Goal: Find contact information: Find contact information

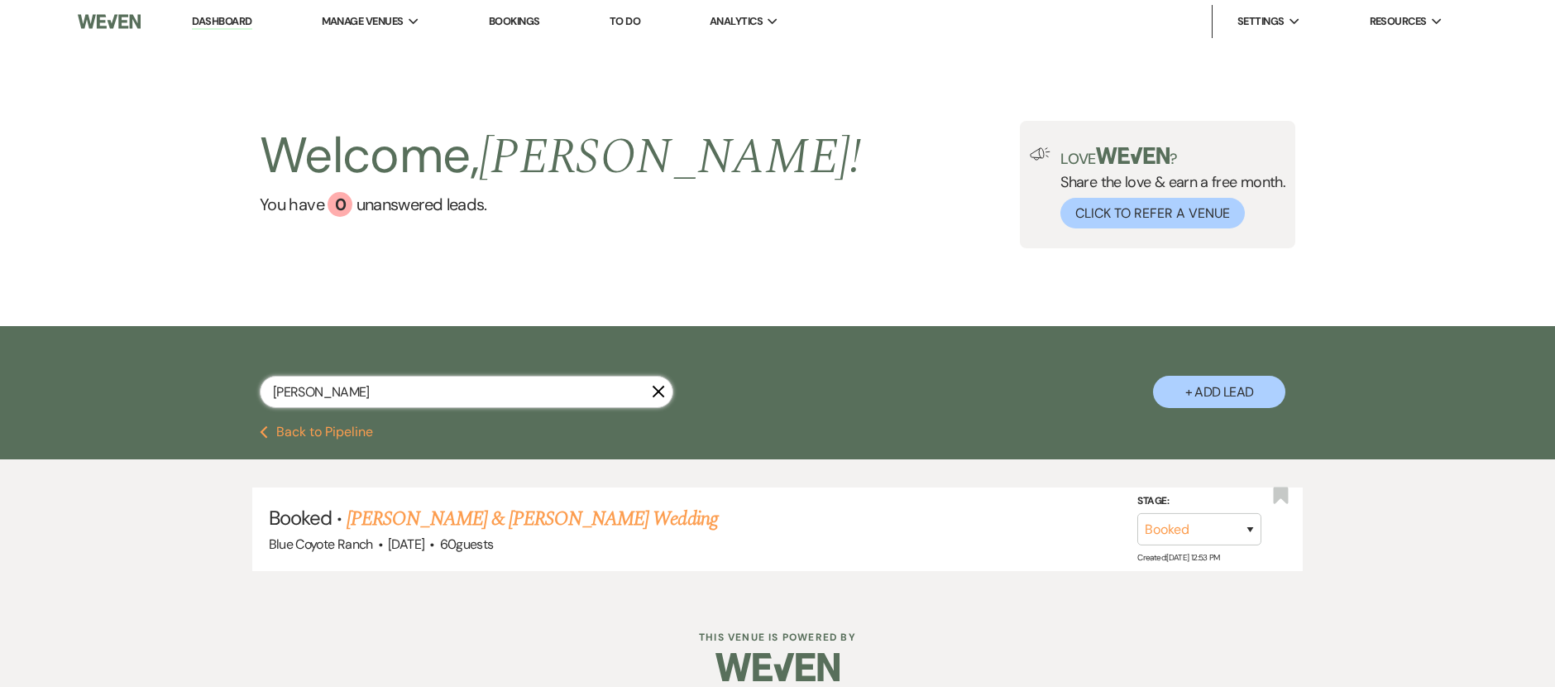
click at [400, 400] on input "[PERSON_NAME]" at bounding box center [467, 392] width 414 height 32
click at [400, 399] on input "[PERSON_NAME]" at bounding box center [467, 392] width 414 height 32
click at [400, 398] on input "[PERSON_NAME]" at bounding box center [467, 392] width 414 height 32
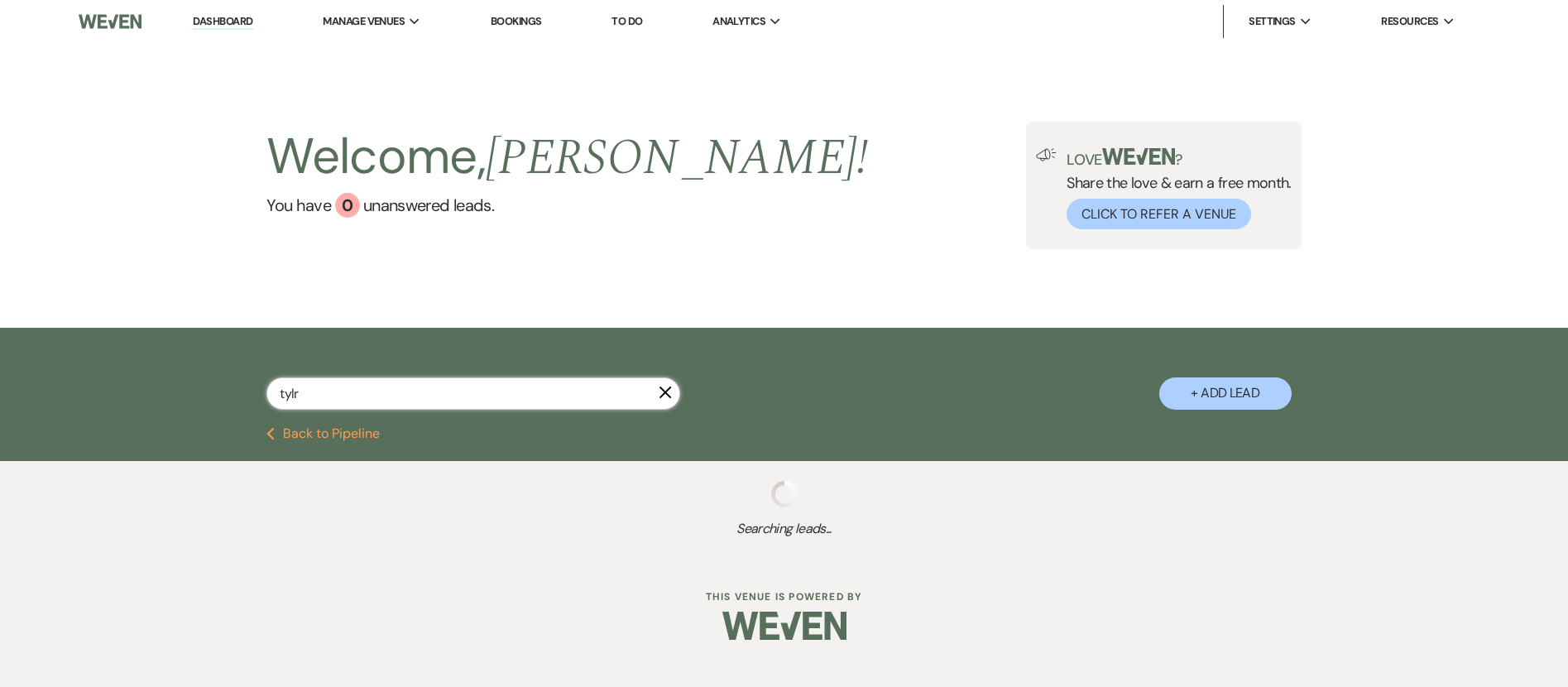
type input "tyl"
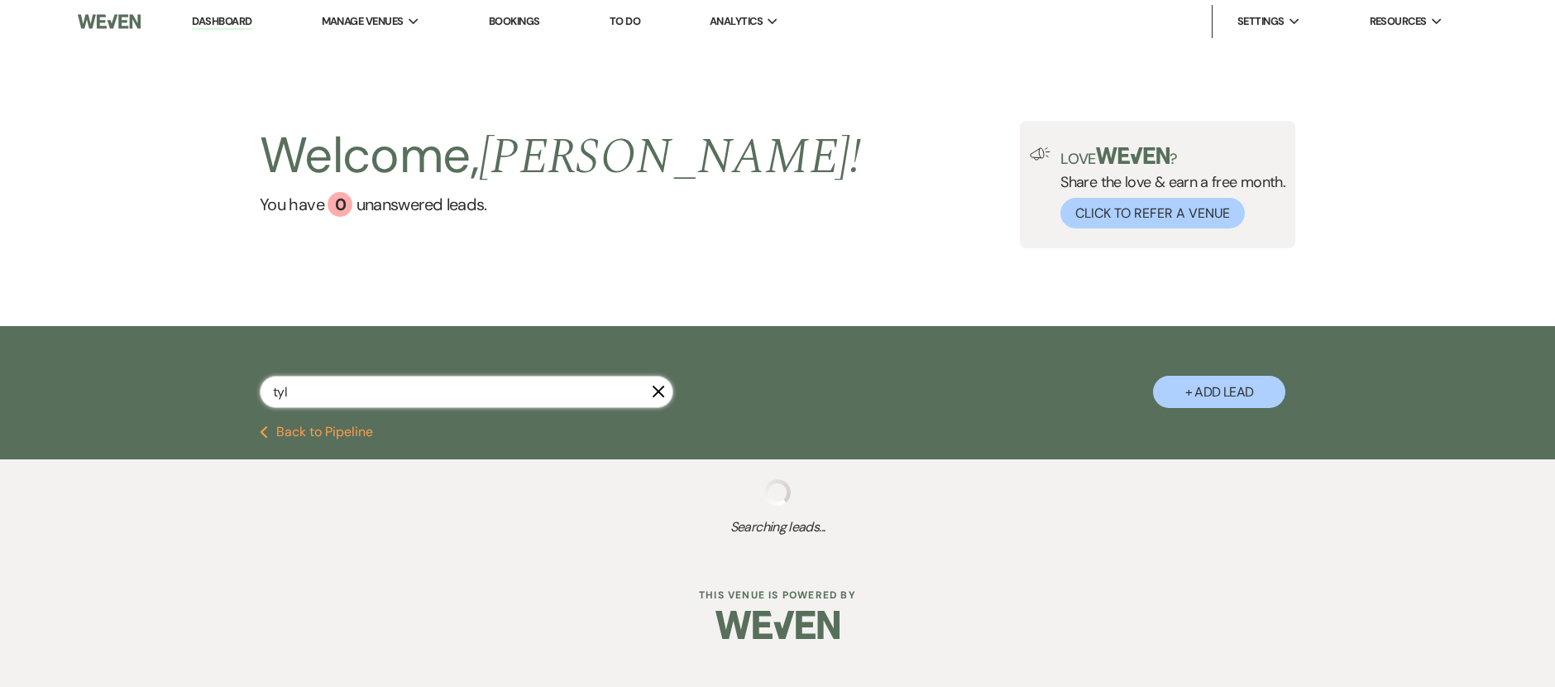
select select "8"
select select "5"
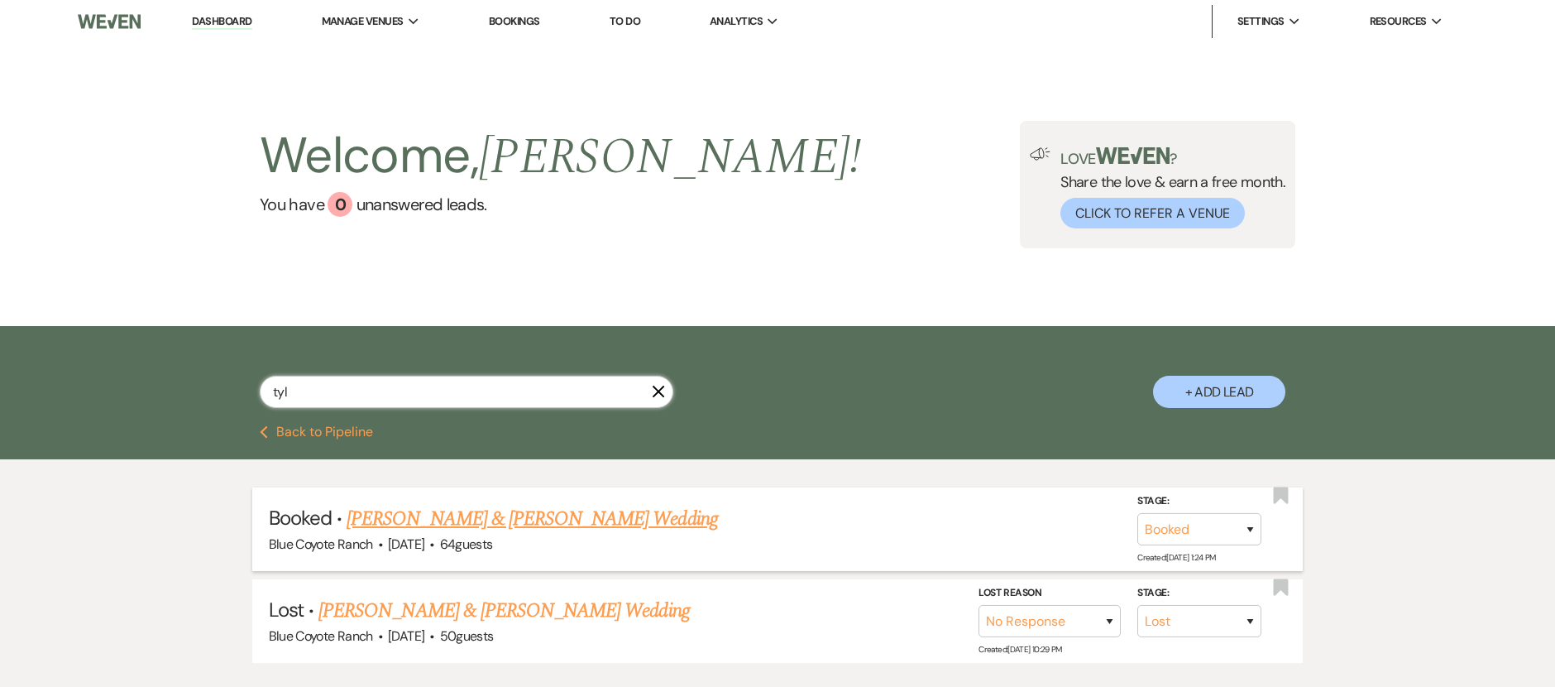
type input "tyl"
click at [464, 515] on link "[PERSON_NAME] & [PERSON_NAME] Wedding" at bounding box center [532, 519] width 371 height 30
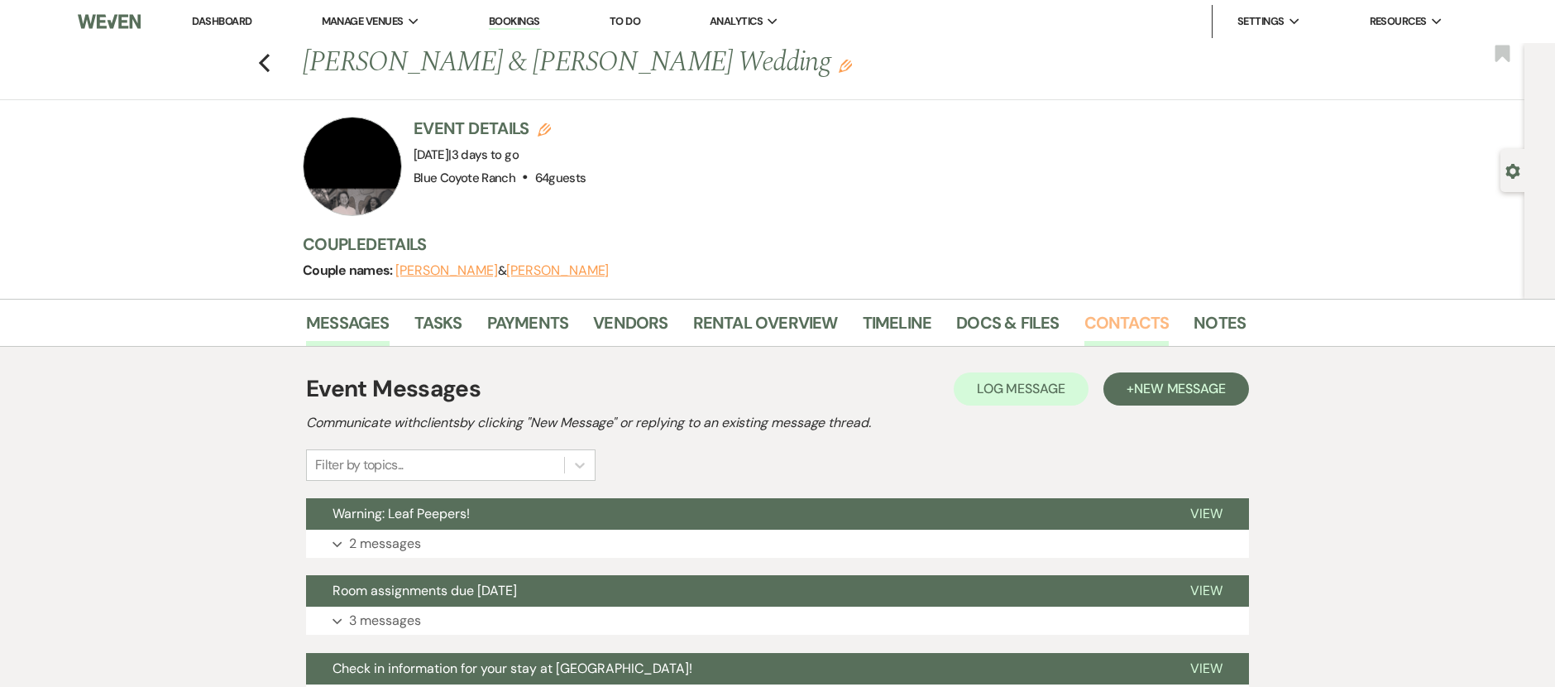
click at [1094, 324] on link "Contacts" at bounding box center [1127, 327] width 85 height 36
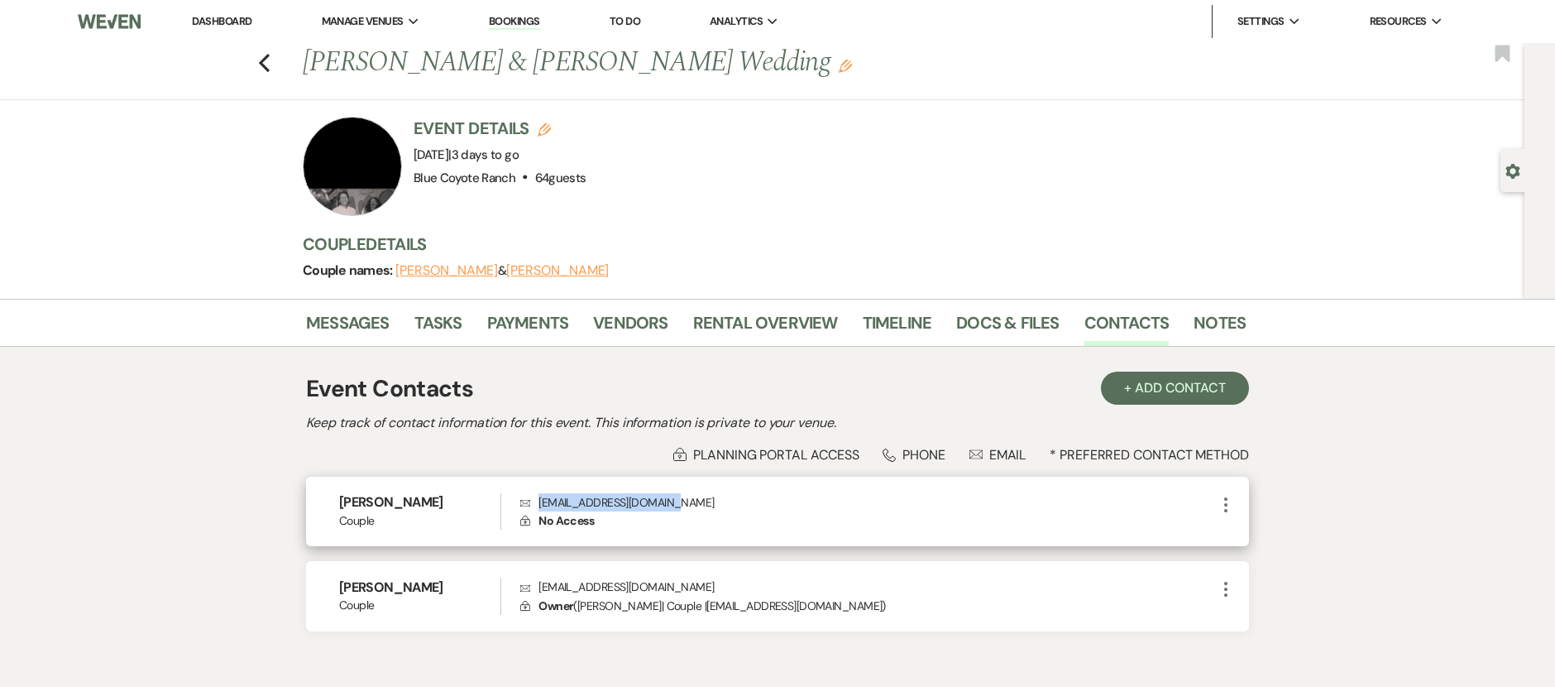
drag, startPoint x: 688, startPoint y: 506, endPoint x: 539, endPoint y: 504, distance: 148.9
click at [539, 504] on p "Envelope [EMAIL_ADDRESS][DOMAIN_NAME]" at bounding box center [868, 502] width 696 height 18
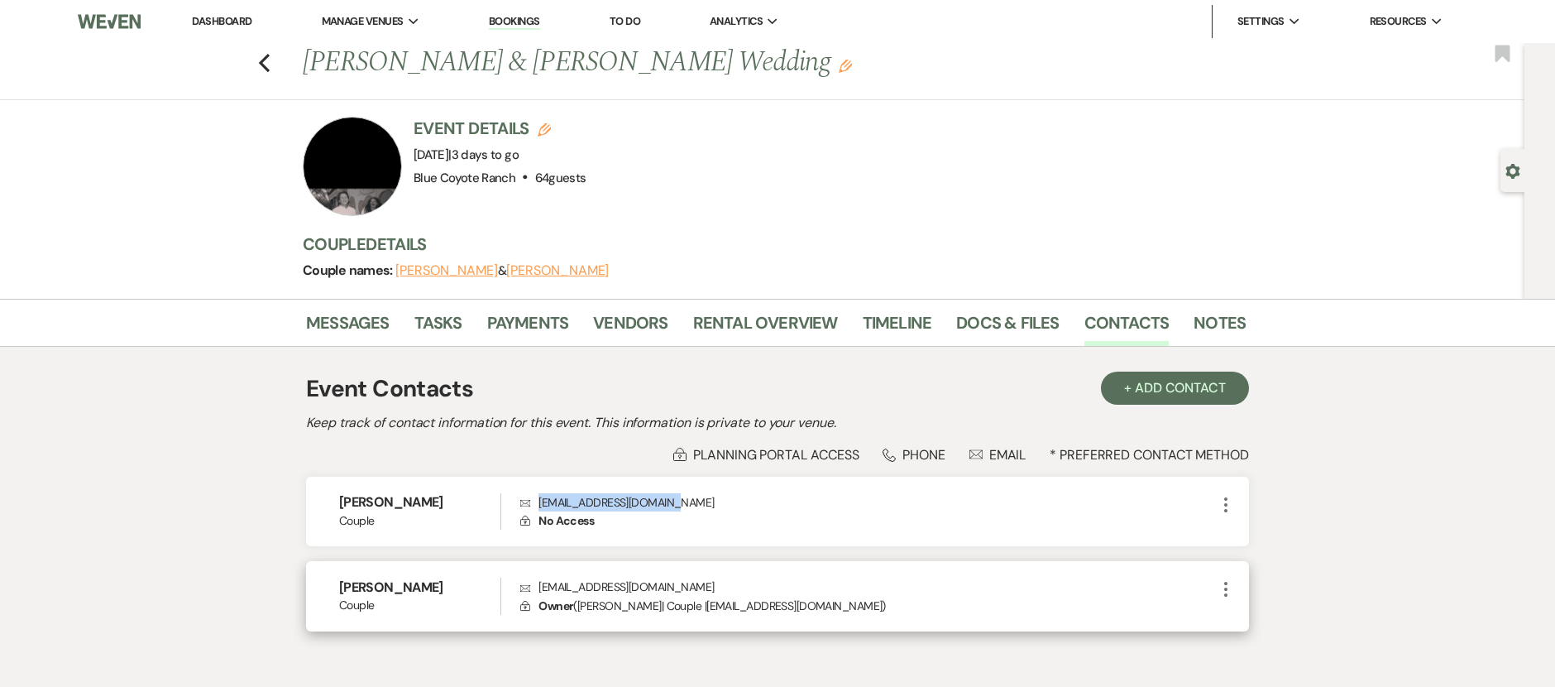
copy p "[EMAIL_ADDRESS][DOMAIN_NAME]"
drag, startPoint x: 635, startPoint y: 584, endPoint x: 530, endPoint y: 578, distance: 106.1
click at [528, 578] on p "Envelope [EMAIL_ADDRESS][DOMAIN_NAME]" at bounding box center [868, 587] width 696 height 18
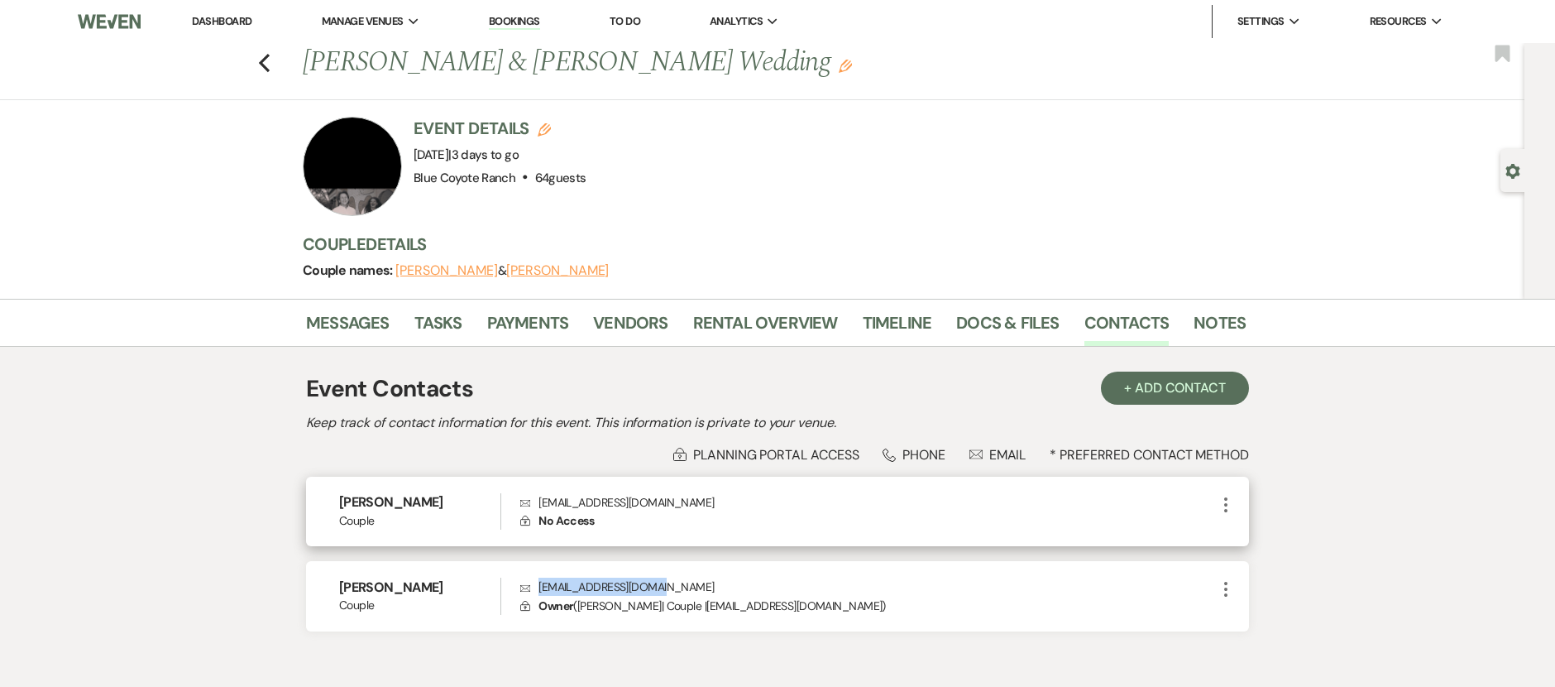
copy p "[EMAIL_ADDRESS][DOMAIN_NAME]"
click at [271, 65] on icon "Previous" at bounding box center [264, 63] width 12 height 20
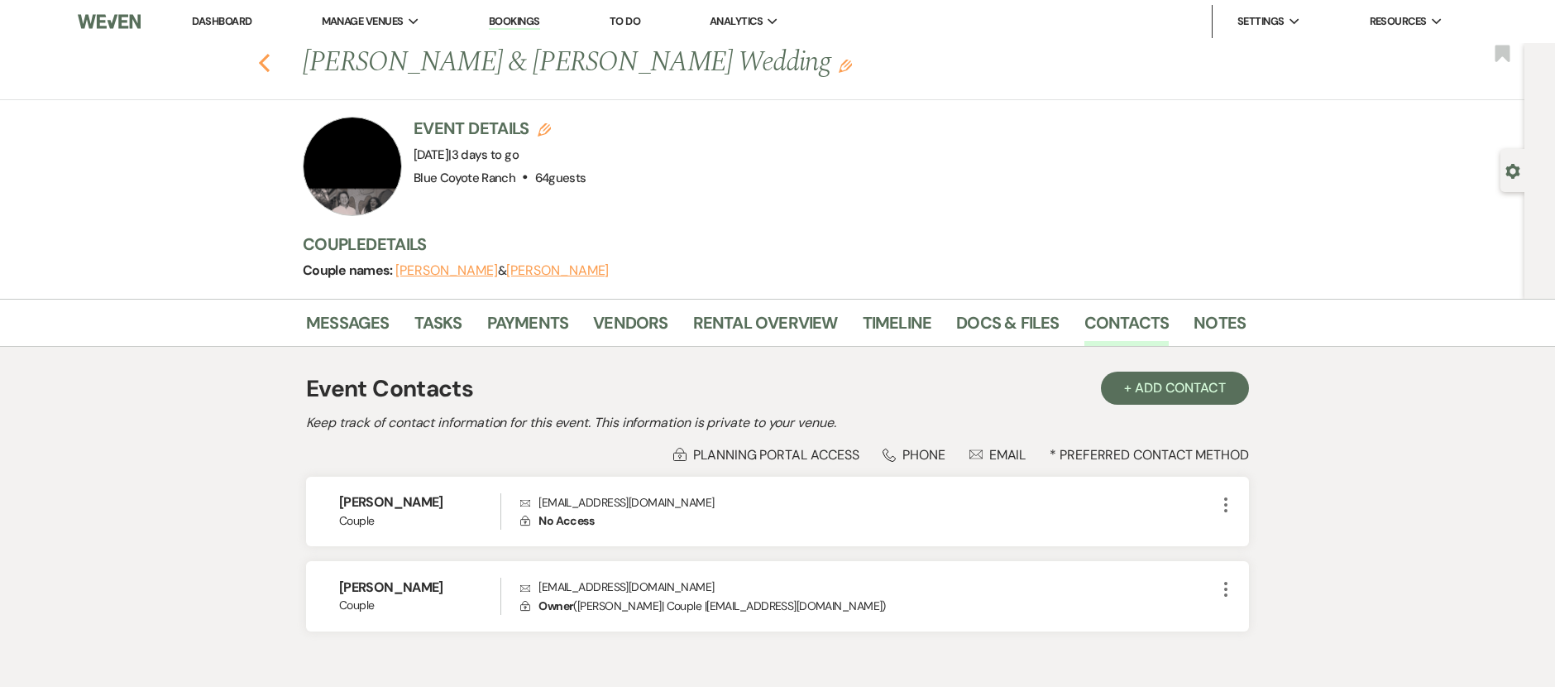
select select "8"
select select "5"
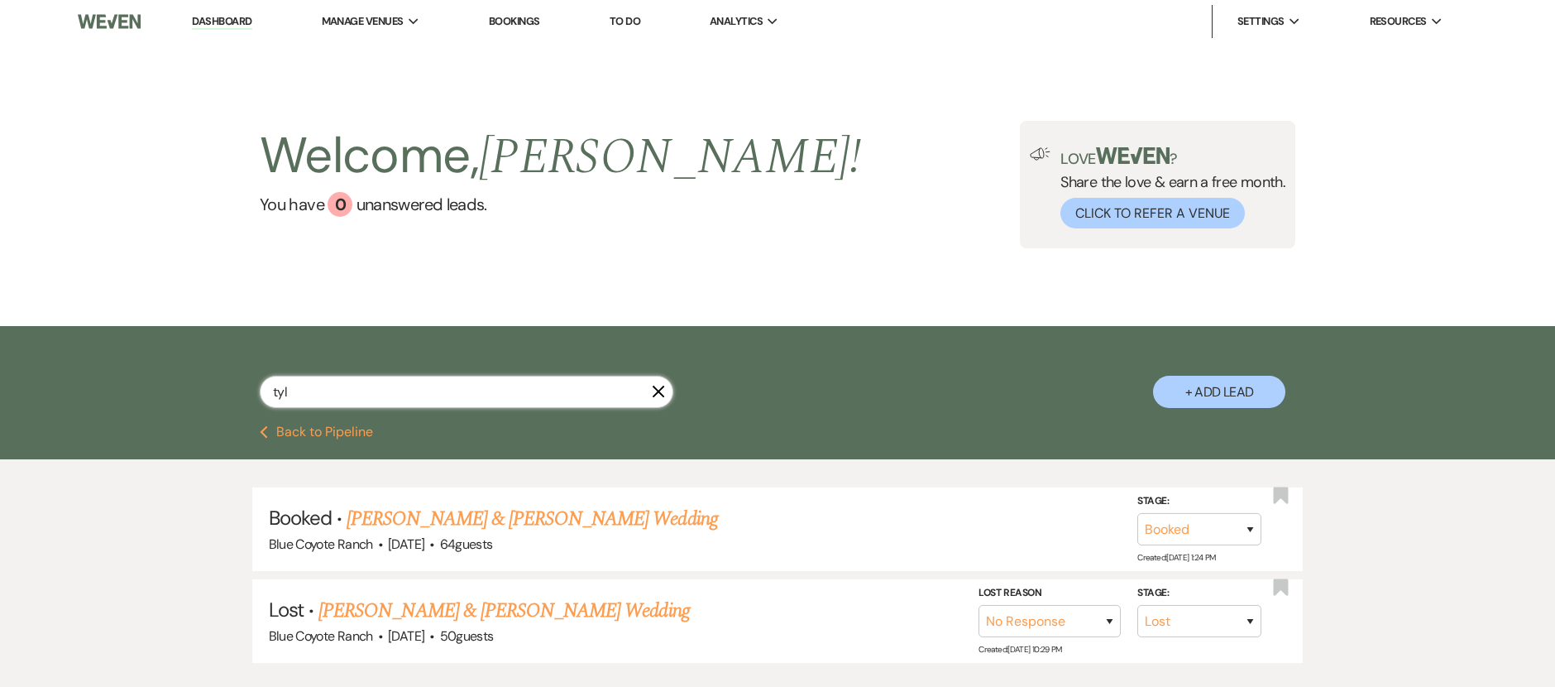
click at [414, 392] on input "tyl" at bounding box center [467, 392] width 414 height 32
click at [413, 391] on input "tyl" at bounding box center [467, 392] width 414 height 32
click at [414, 391] on input "tyl" at bounding box center [467, 392] width 414 height 32
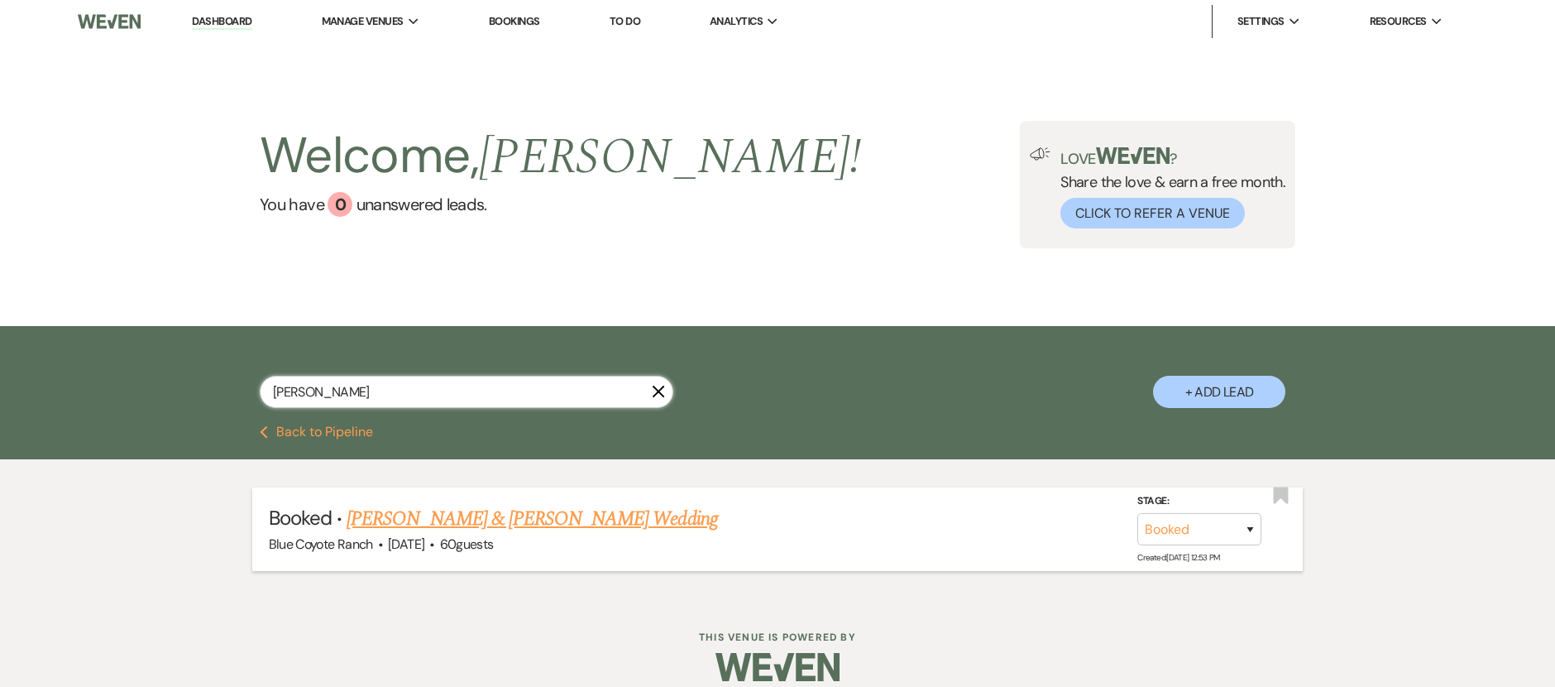
type input "[PERSON_NAME]"
click at [455, 514] on link "[PERSON_NAME] & [PERSON_NAME] Wedding" at bounding box center [532, 519] width 371 height 30
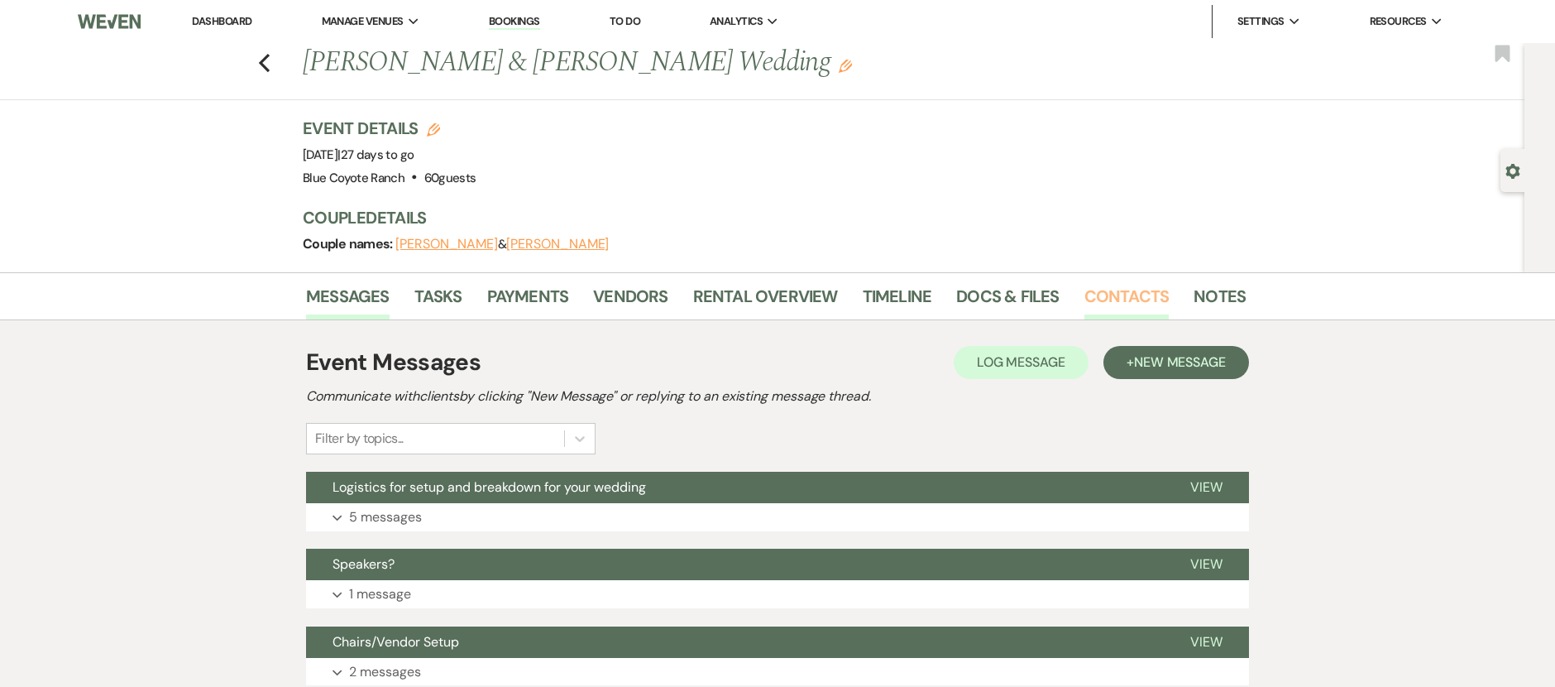
click at [1103, 286] on link "Contacts" at bounding box center [1127, 301] width 85 height 36
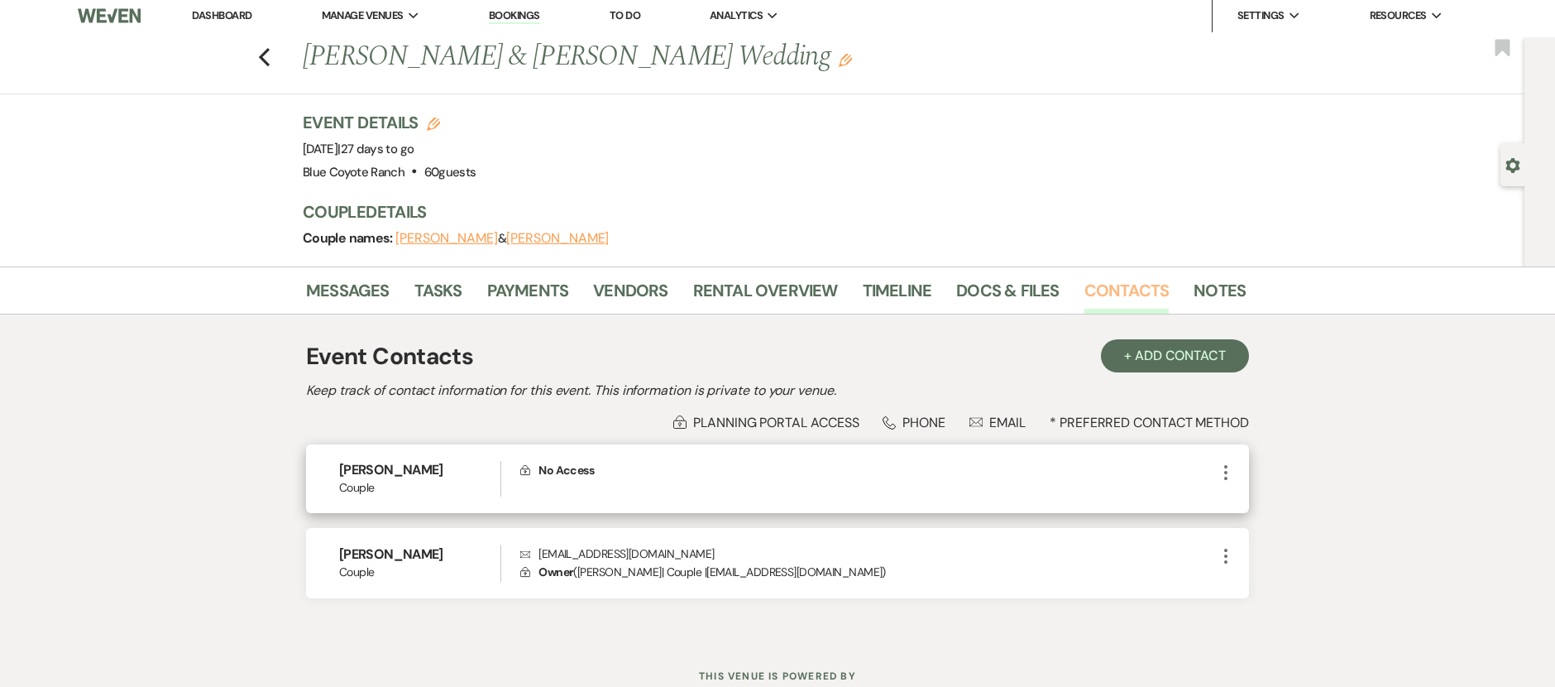
scroll to position [33, 0]
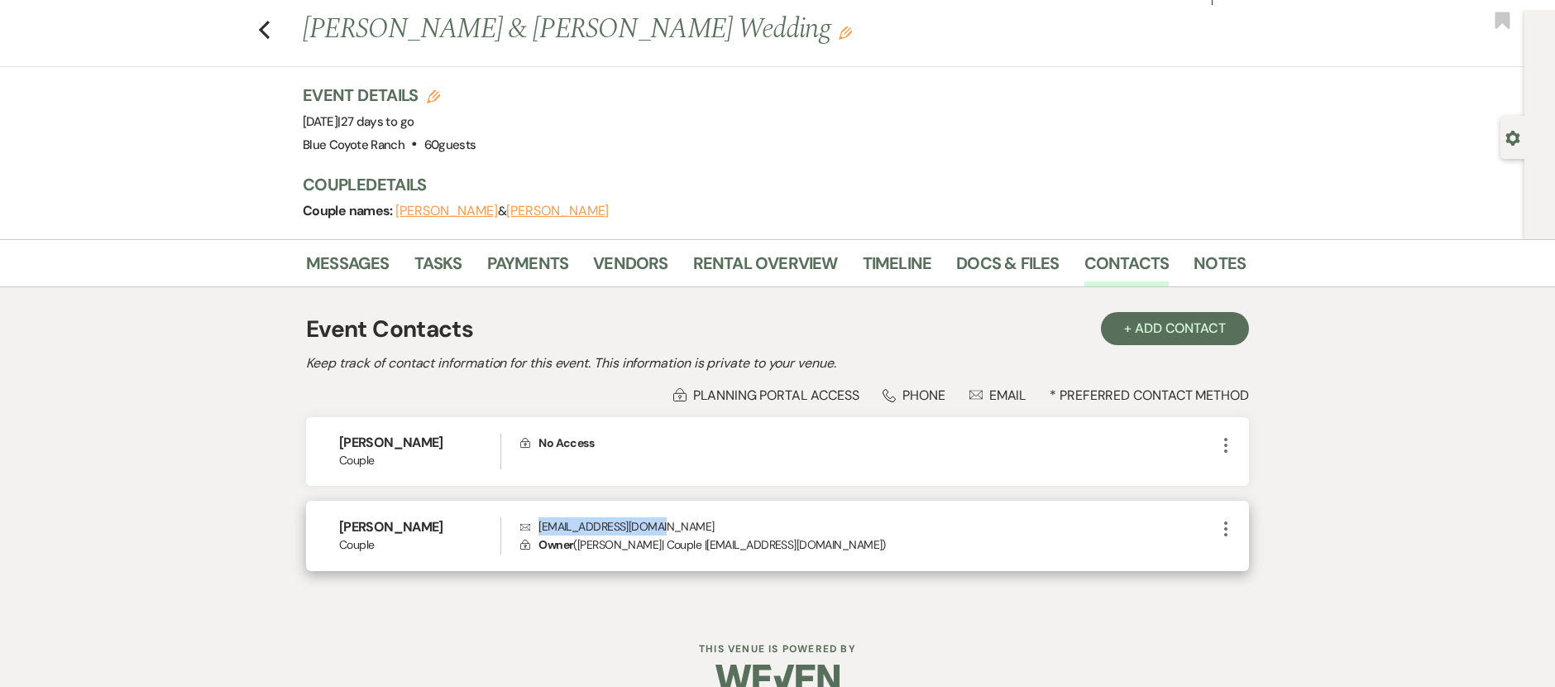
drag, startPoint x: 677, startPoint y: 525, endPoint x: 535, endPoint y: 530, distance: 141.5
click at [535, 530] on p "Envelope [EMAIL_ADDRESS][DOMAIN_NAME]" at bounding box center [868, 526] width 696 height 18
copy p "[EMAIL_ADDRESS][DOMAIN_NAME]"
click at [265, 26] on icon "Previous" at bounding box center [264, 30] width 12 height 20
